Goal: Information Seeking & Learning: Learn about a topic

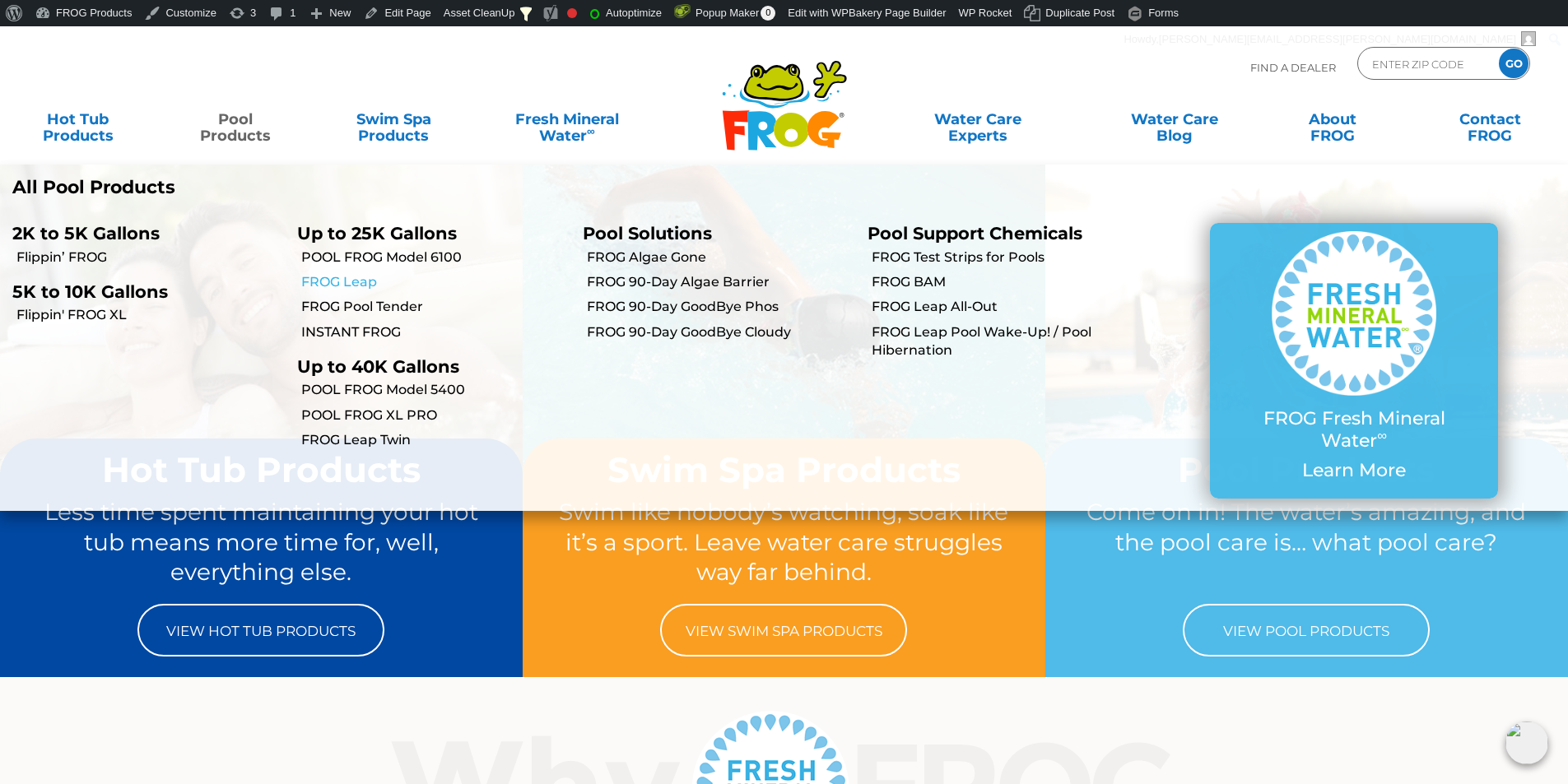
click at [347, 282] on link "FROG Leap" at bounding box center [435, 282] width 269 height 18
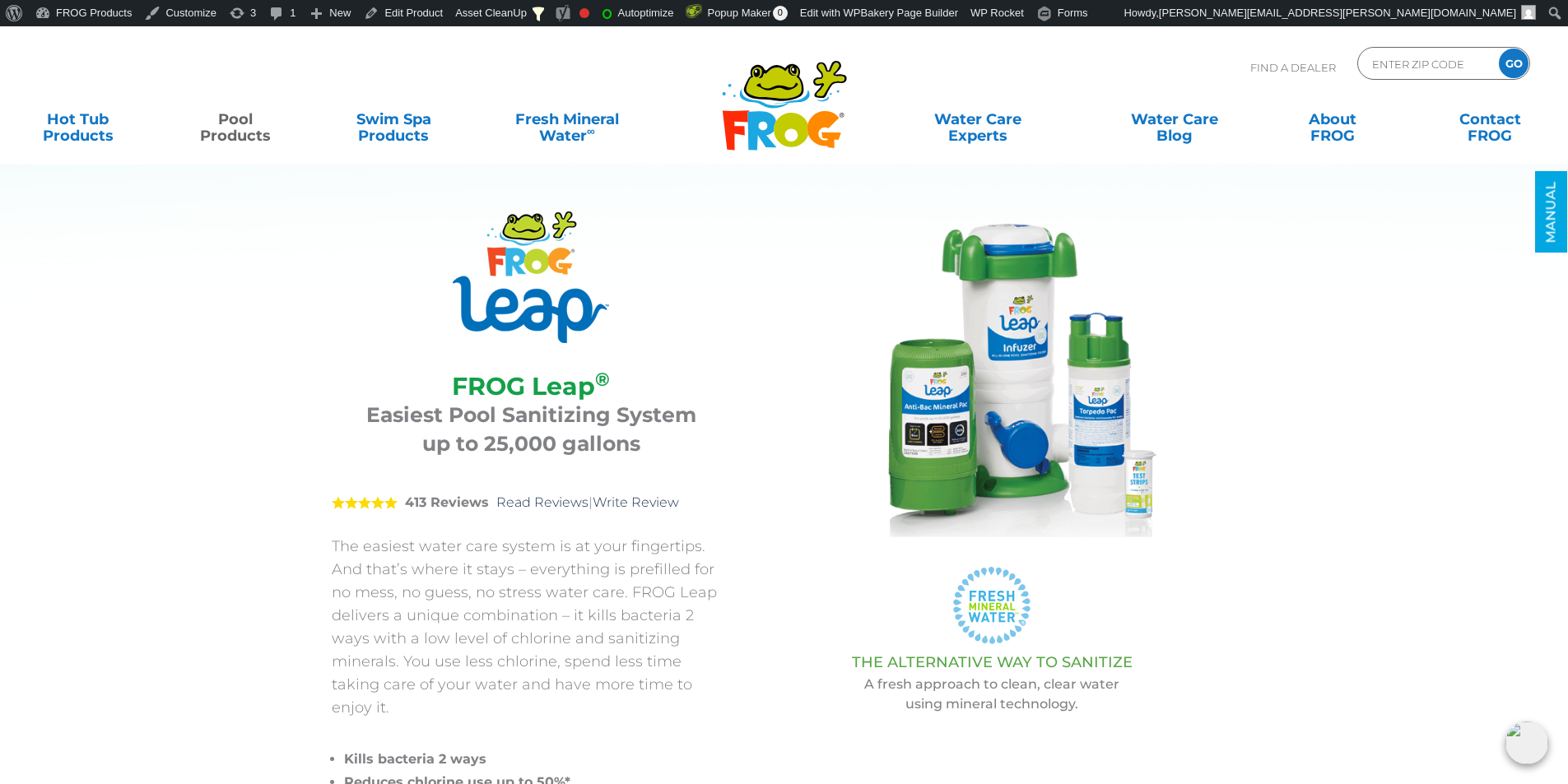
click at [1246, 434] on div "FROG Leap ® FROG Leap ® Easiest Pool Sanitizing System up to 25,000 gallons 5 4…" at bounding box center [771, 518] width 962 height 778
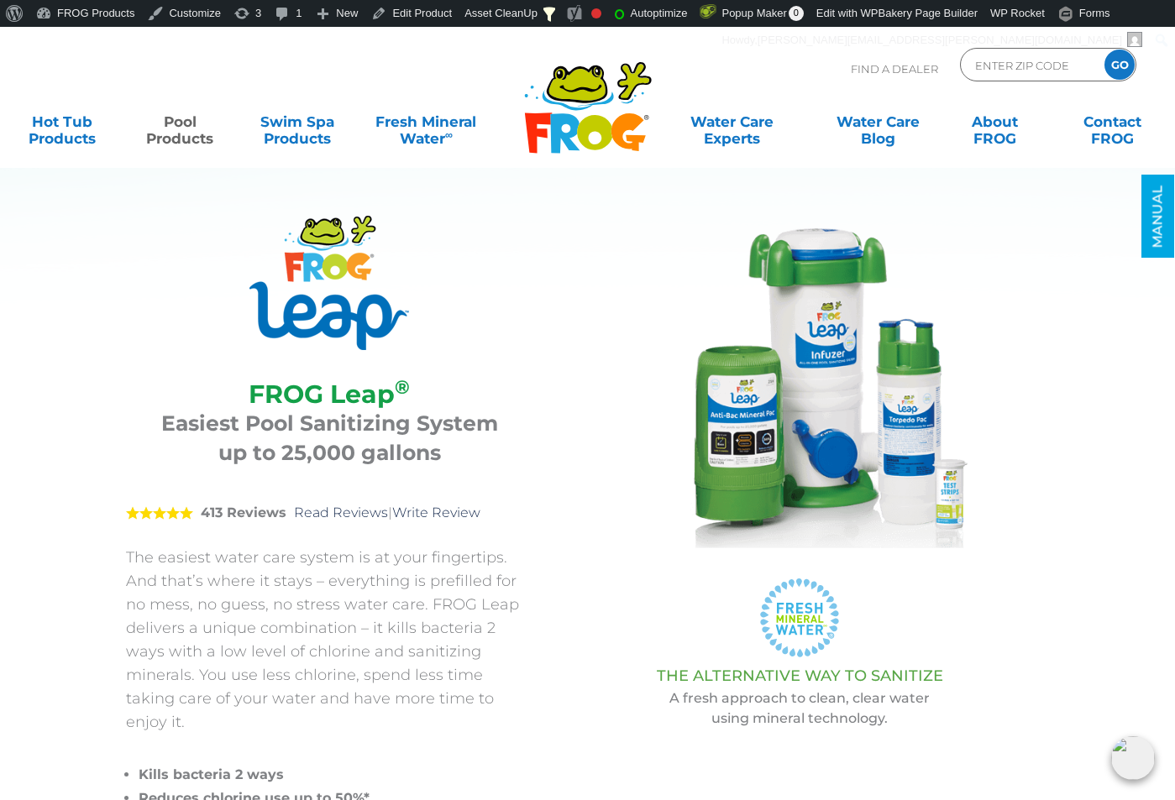
click at [802, 381] on img at bounding box center [799, 384] width 336 height 336
click at [840, 425] on img at bounding box center [799, 384] width 336 height 336
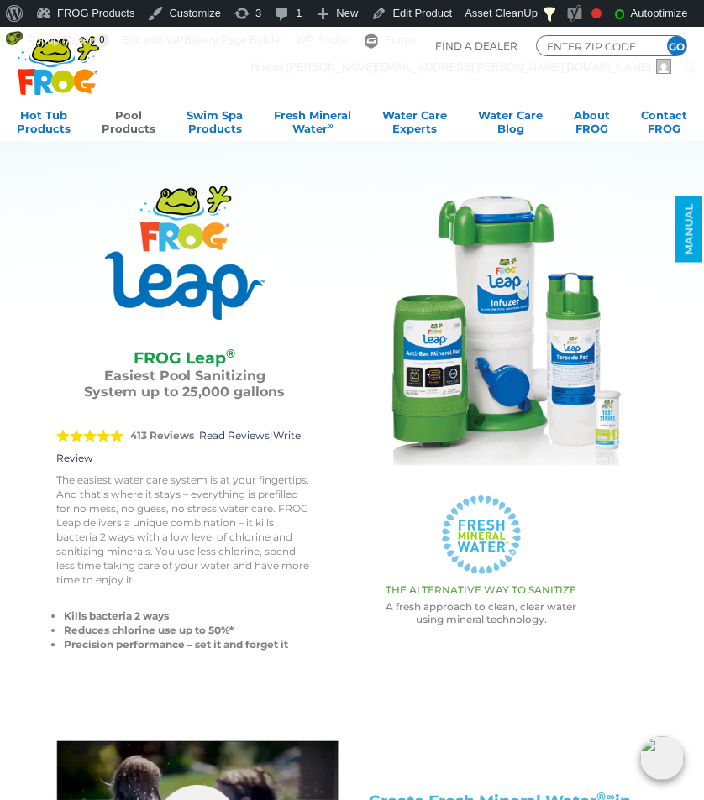
click at [618, 532] on p ".st220{fill:#FFFFFF;} .st221{fill:#7CC6EC;} .st222{fill:#3CB4E5;} .st223{fill:#…" at bounding box center [480, 535] width 283 height 82
